Goal: Task Accomplishment & Management: Use online tool/utility

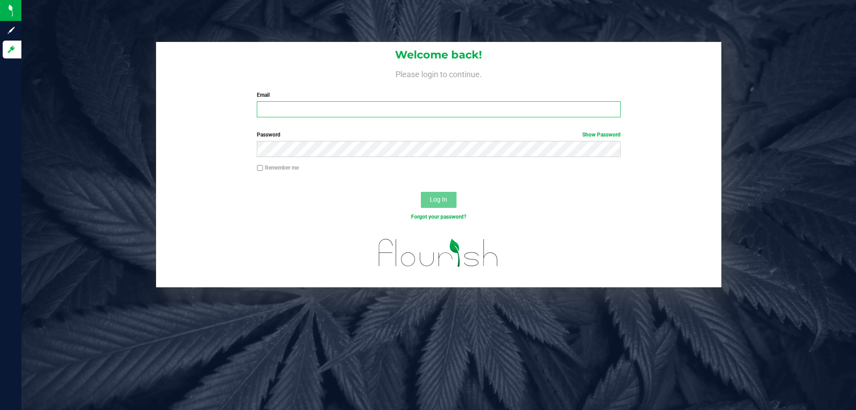
click at [337, 112] on input "Email" at bounding box center [438, 109] width 363 height 16
type input "[EMAIL_ADDRESS][DOMAIN_NAME]"
click at [421, 192] on button "Log In" at bounding box center [439, 200] width 36 height 16
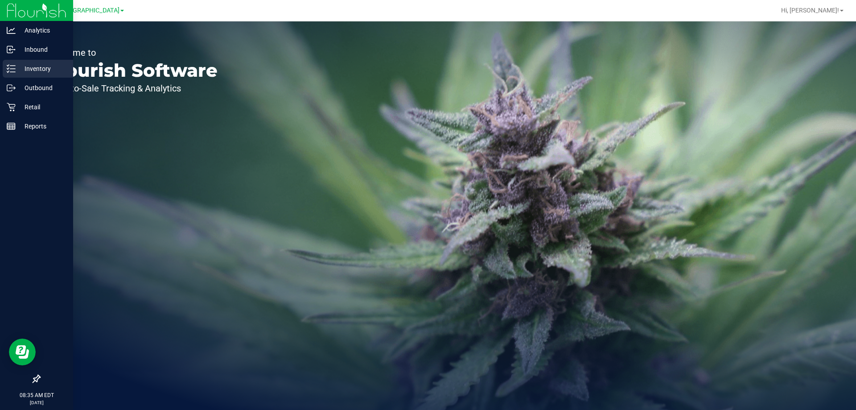
click at [8, 73] on div "Inventory" at bounding box center [38, 69] width 70 height 18
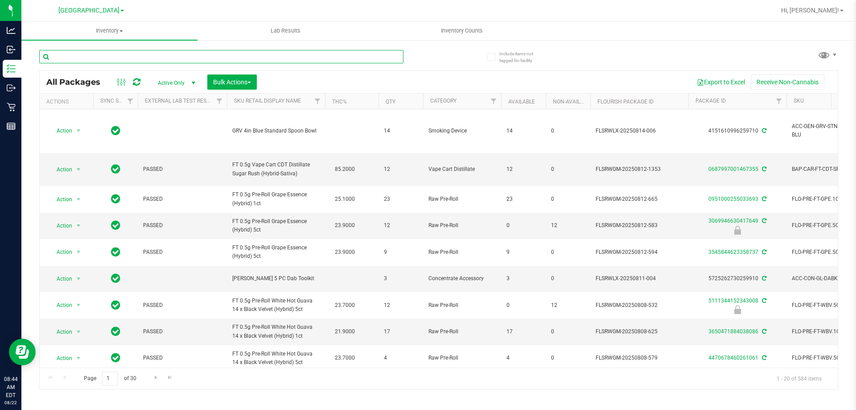
click at [169, 57] on input "text" at bounding box center [221, 56] width 364 height 13
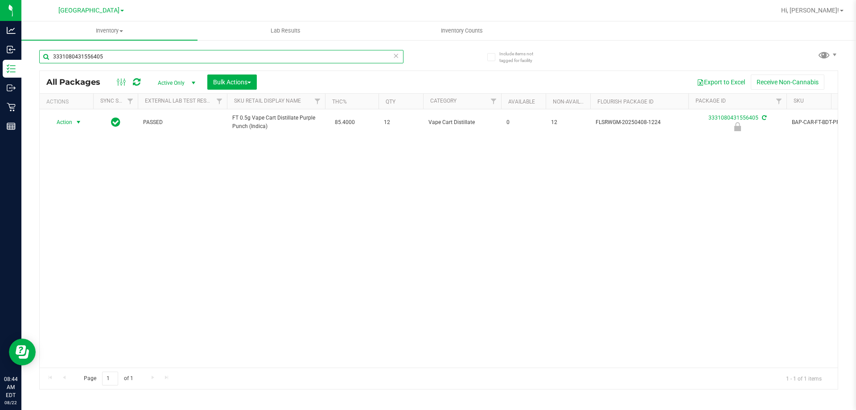
type input "3331080431556405"
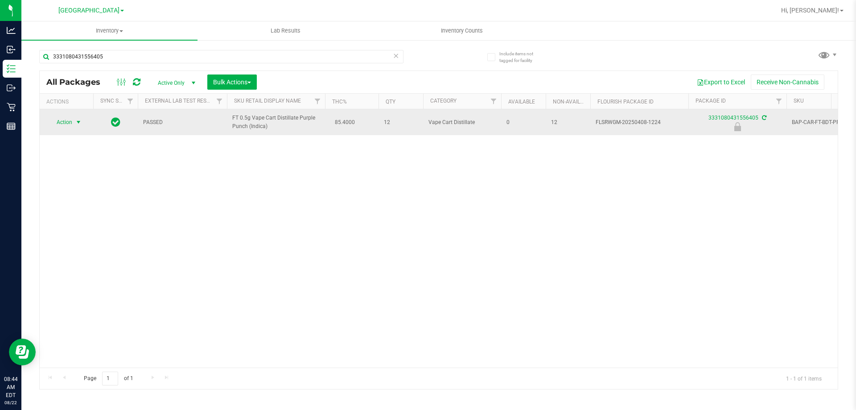
drag, startPoint x: 65, startPoint y: 125, endPoint x: 66, endPoint y: 120, distance: 5.0
click at [66, 120] on span "Action" at bounding box center [61, 122] width 24 height 12
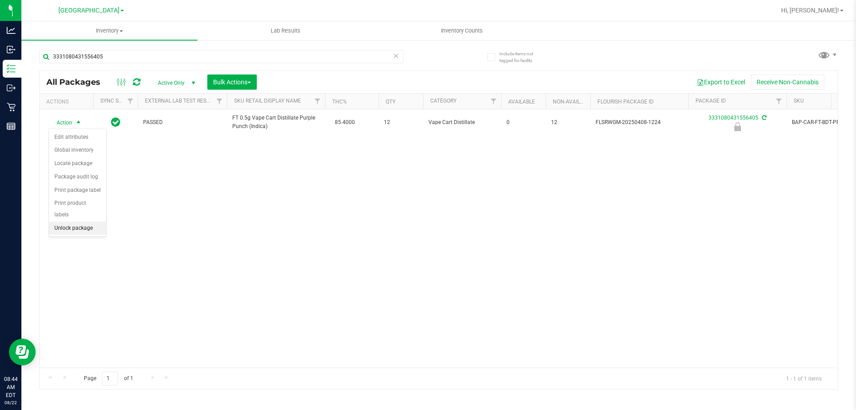
click at [72, 222] on li "Unlock package" at bounding box center [77, 228] width 57 height 13
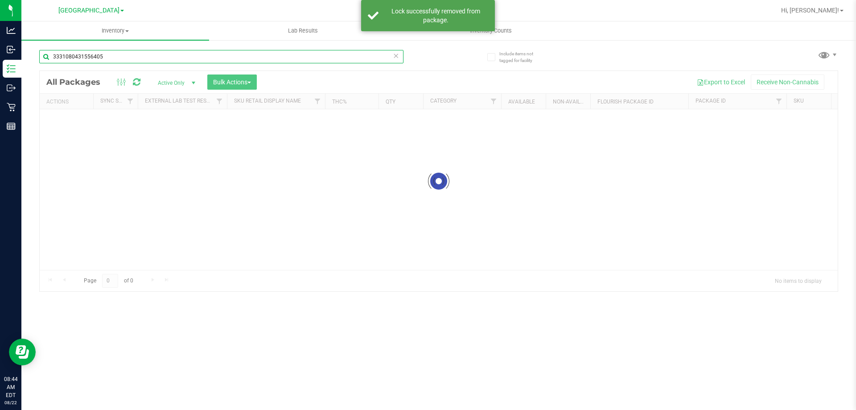
click at [135, 55] on input "3331080431556405" at bounding box center [221, 56] width 364 height 13
click at [135, 55] on div "Inventory All packages All inventory Waste log Create inventory Lab Results Inv…" at bounding box center [438, 215] width 835 height 388
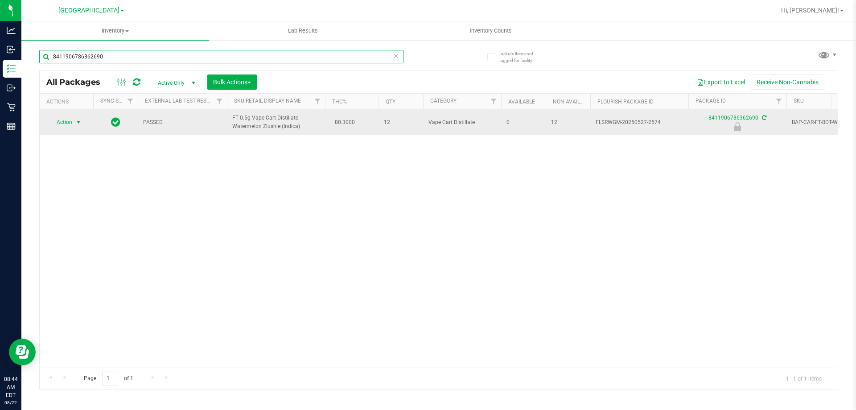
type input "8411906786362690"
click at [73, 123] on span "select" at bounding box center [78, 122] width 11 height 12
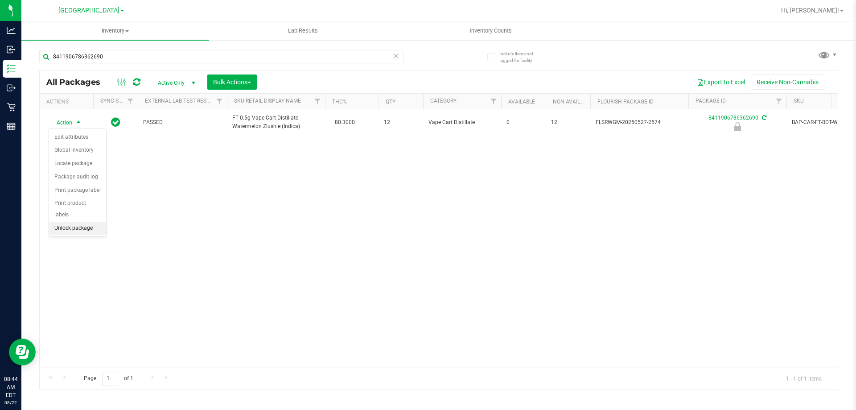
click at [66, 222] on li "Unlock package" at bounding box center [77, 228] width 57 height 13
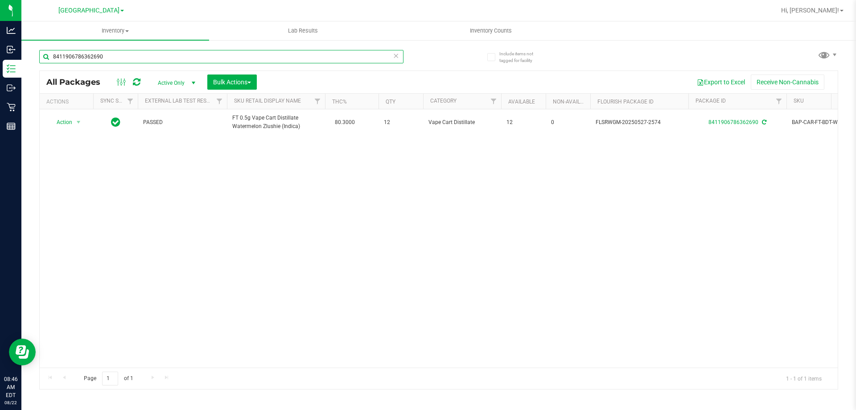
click at [134, 59] on input "8411906786362690" at bounding box center [221, 56] width 364 height 13
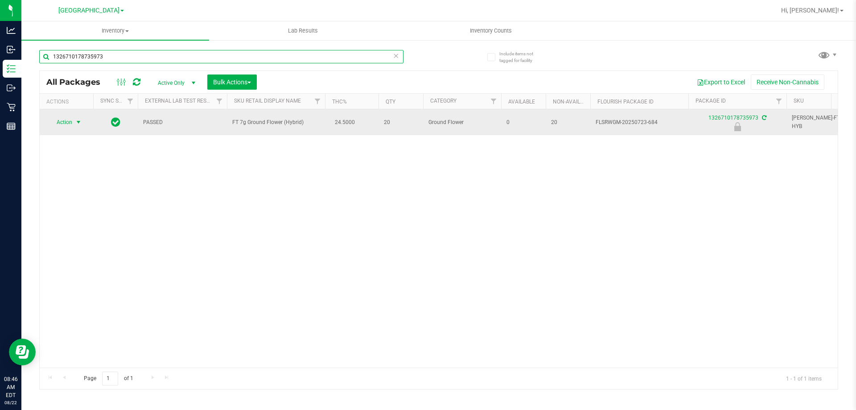
type input "1326710178735973"
click at [68, 126] on span "Action" at bounding box center [61, 122] width 24 height 12
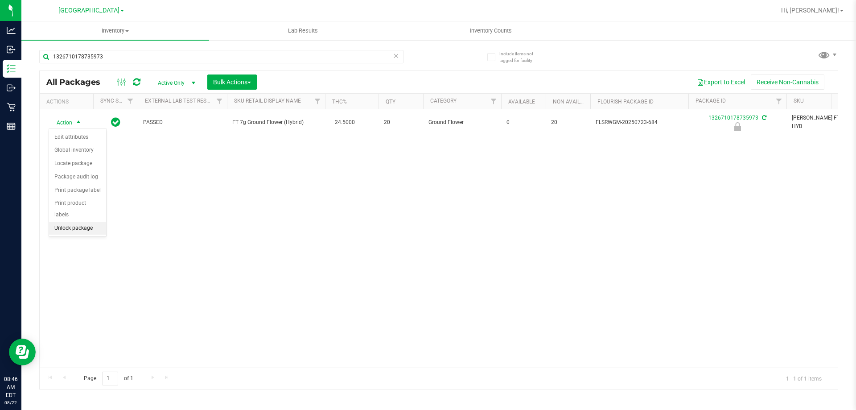
click at [66, 222] on li "Unlock package" at bounding box center [77, 228] width 57 height 13
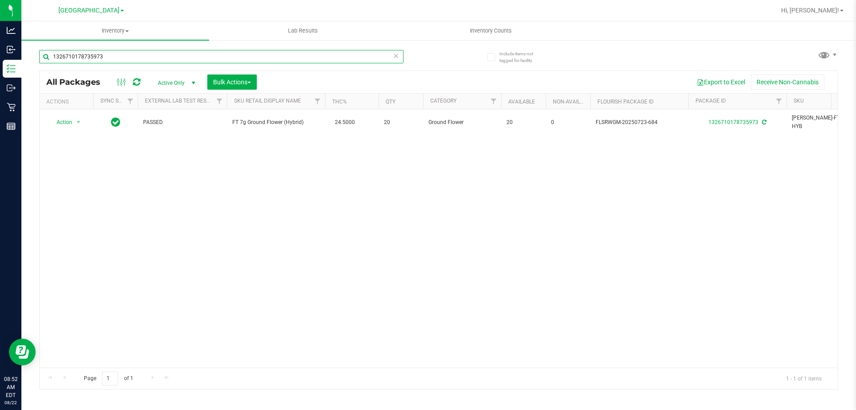
click at [114, 62] on input "1326710178735973" at bounding box center [221, 56] width 364 height 13
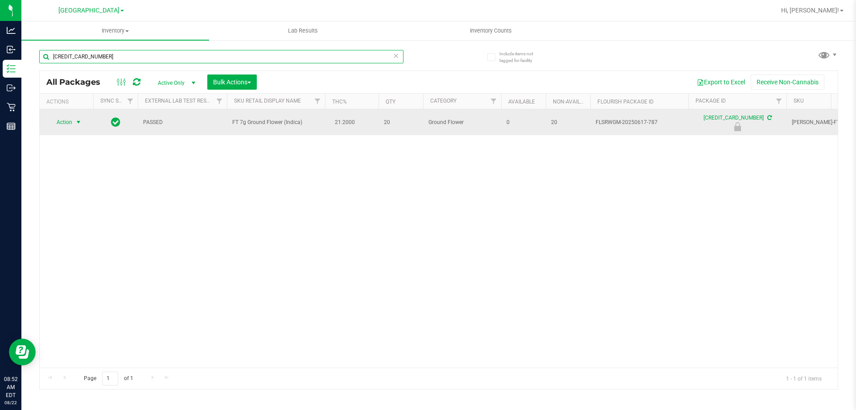
type input "[CREDIT_CARD_NUMBER]"
click at [64, 120] on span "Action" at bounding box center [61, 122] width 24 height 12
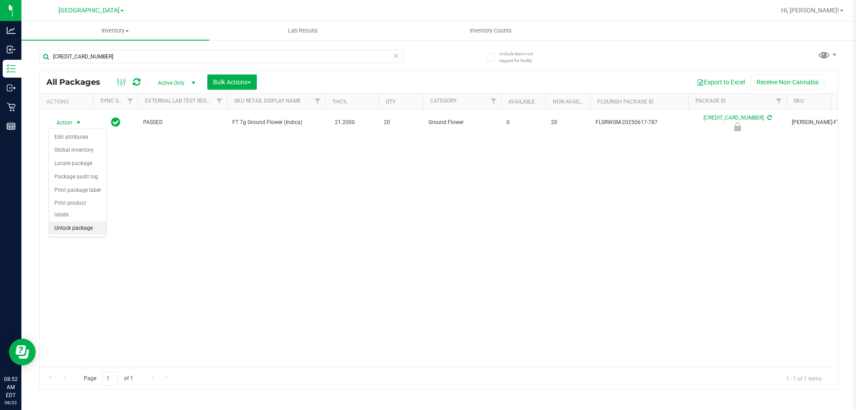
click at [81, 222] on li "Unlock package" at bounding box center [77, 228] width 57 height 13
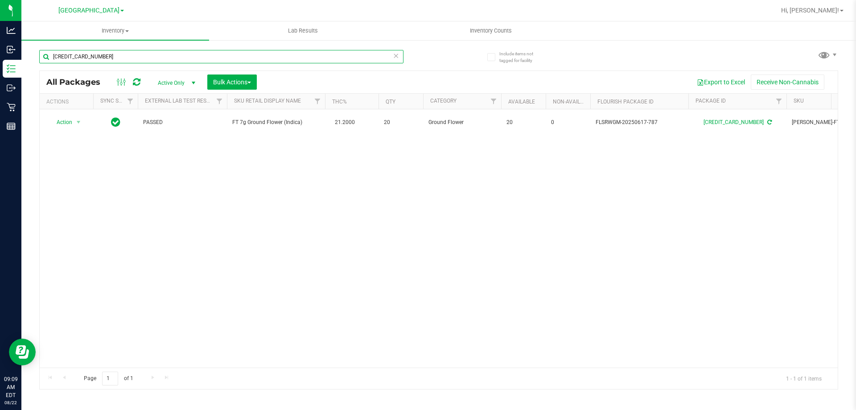
click at [279, 60] on input "[CREDIT_CARD_NUMBER]" at bounding box center [221, 56] width 364 height 13
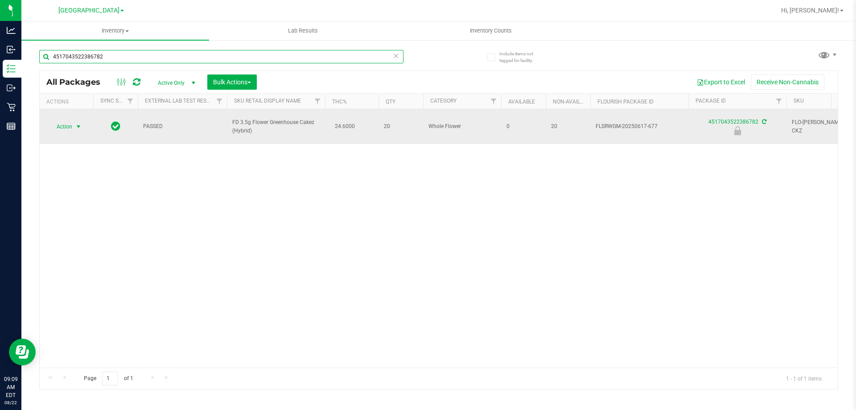
type input "4517043522386782"
click at [65, 123] on span "Action" at bounding box center [61, 126] width 24 height 12
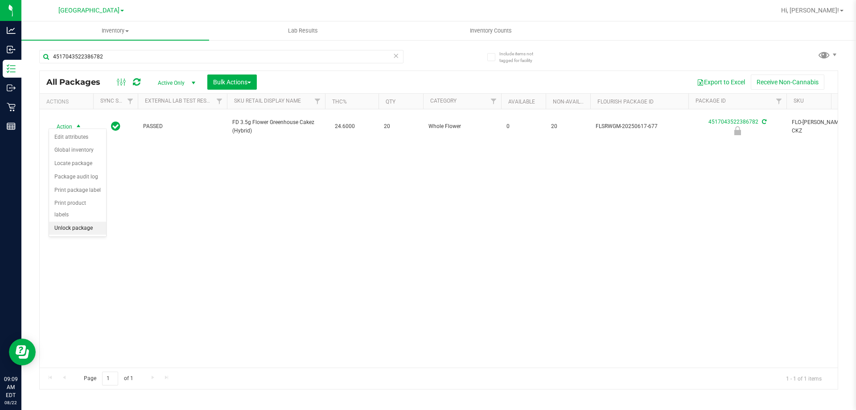
click at [71, 222] on li "Unlock package" at bounding box center [77, 228] width 57 height 13
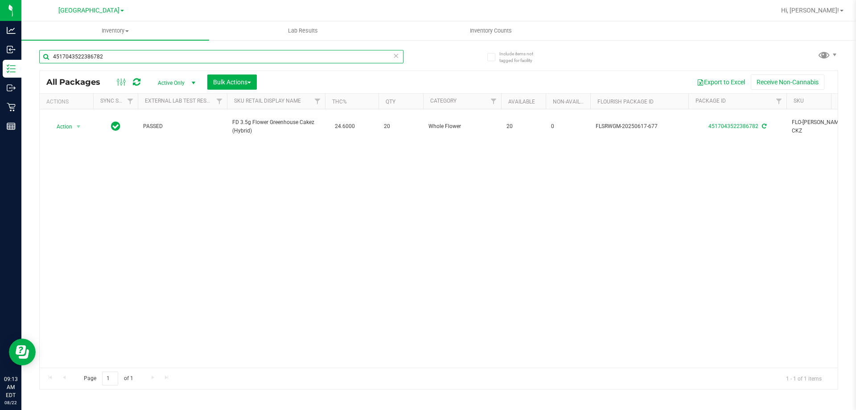
click at [168, 56] on input "4517043522386782" at bounding box center [221, 56] width 364 height 13
drag, startPoint x: 168, startPoint y: 56, endPoint x: 171, endPoint y: 47, distance: 9.3
click at [169, 56] on input "4517043522386782" at bounding box center [221, 56] width 364 height 13
click at [137, 58] on input "19527813043" at bounding box center [221, 56] width 364 height 13
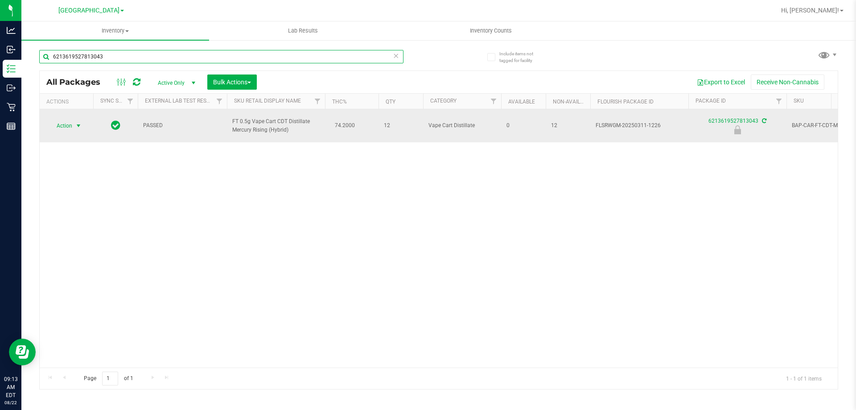
type input "6213619527813043"
click at [65, 119] on span "Action" at bounding box center [61, 125] width 24 height 12
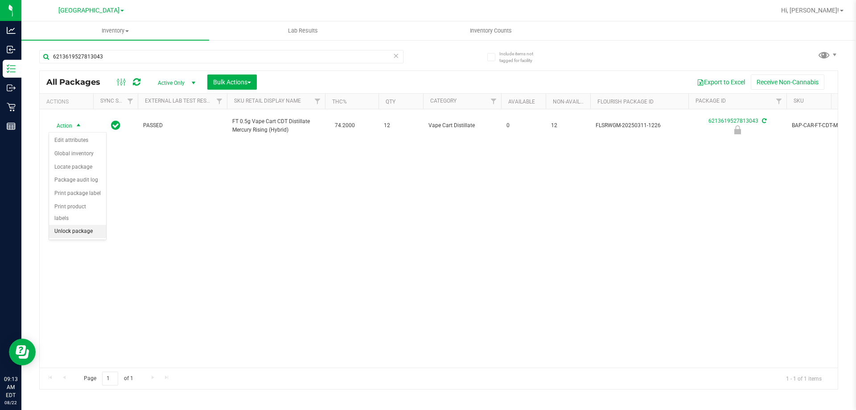
click at [84, 225] on li "Unlock package" at bounding box center [77, 231] width 57 height 13
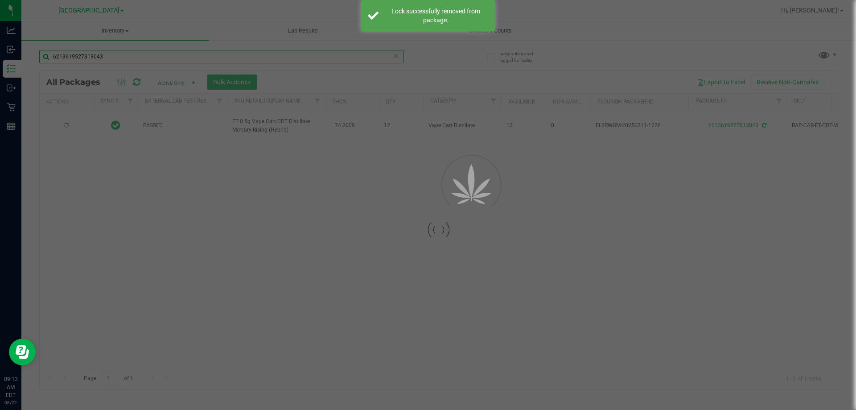
click at [115, 58] on div "Inventory All packages All inventory Waste log Create inventory Lab Results Inv…" at bounding box center [438, 215] width 835 height 388
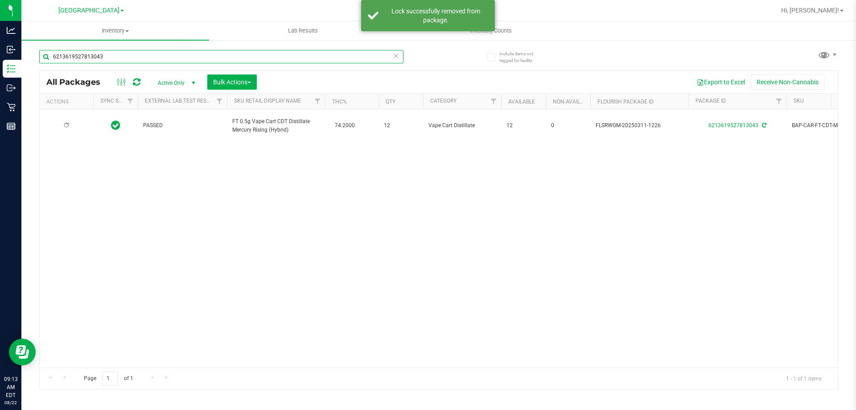
click at [115, 58] on input "6213619527813043" at bounding box center [221, 56] width 364 height 13
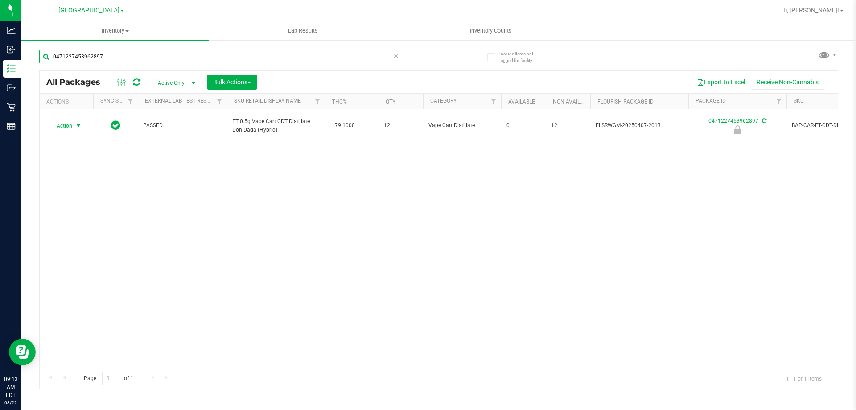
type input "0471227453962897"
click at [66, 126] on span "Action" at bounding box center [61, 125] width 24 height 12
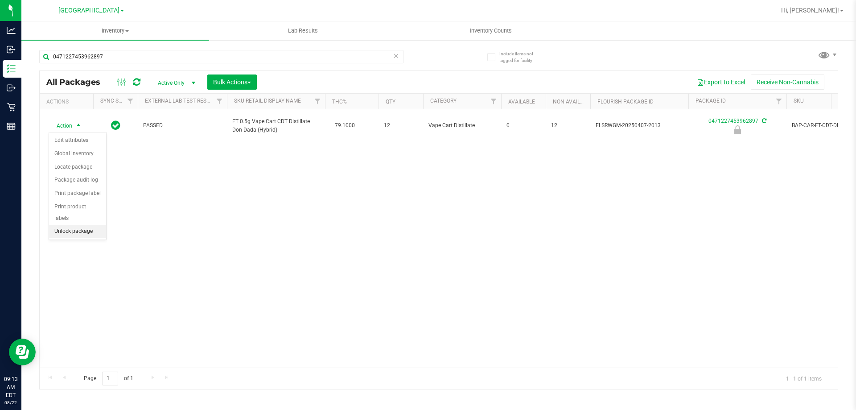
click at [69, 225] on li "Unlock package" at bounding box center [77, 231] width 57 height 13
